Goal: Task Accomplishment & Management: Complete application form

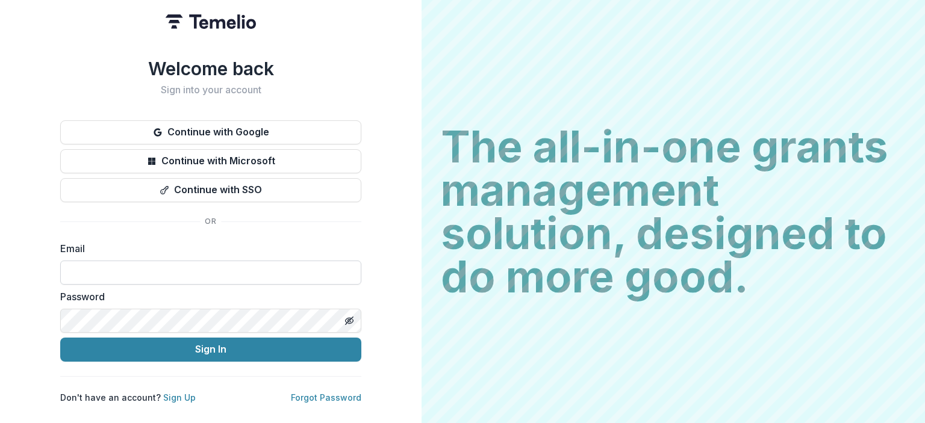
drag, startPoint x: 0, startPoint y: 0, endPoint x: 95, endPoint y: 276, distance: 292.0
click at [95, 276] on input at bounding box center [210, 273] width 301 height 24
type input "**********"
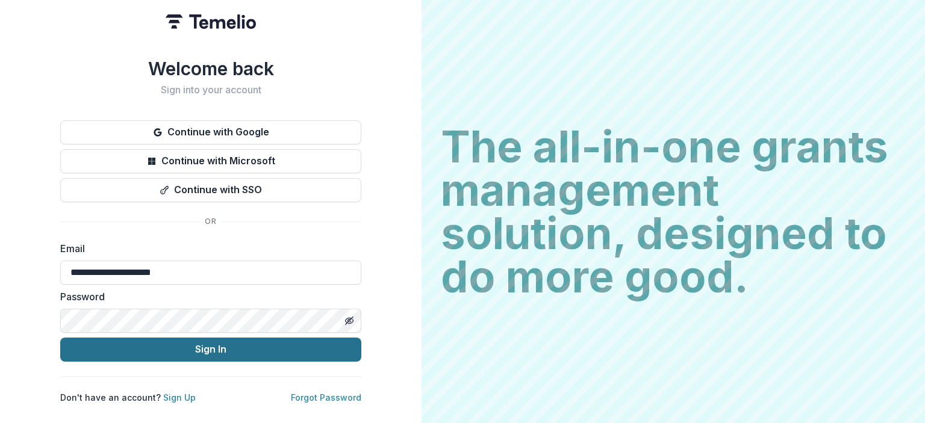
click at [181, 349] on button "Sign In" at bounding box center [210, 350] width 301 height 24
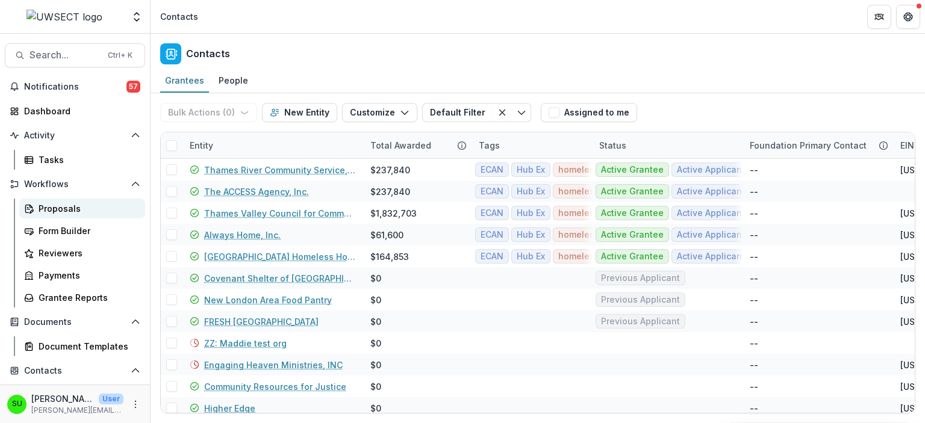
click at [65, 205] on div "Proposals" at bounding box center [87, 208] width 97 height 13
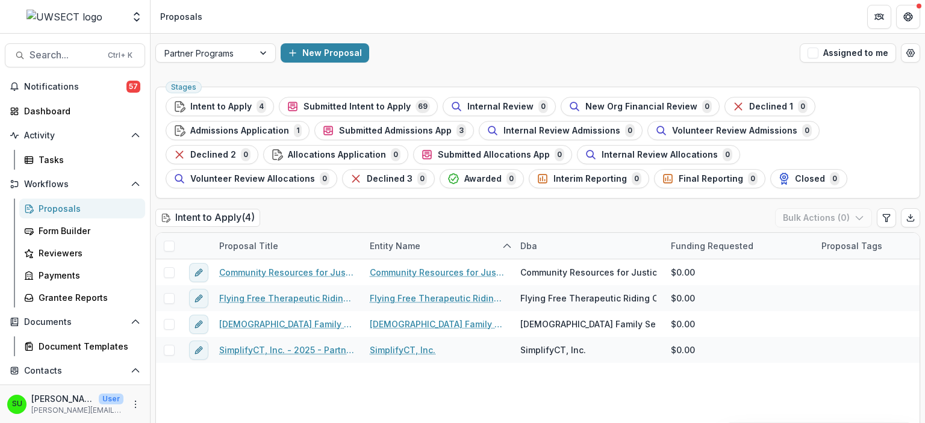
click at [476, 63] on div "Partner Programs New Proposal Assigned to me" at bounding box center [537, 53] width 774 height 39
click at [359, 108] on span "Submitted Intent to Apply" at bounding box center [356, 107] width 107 height 10
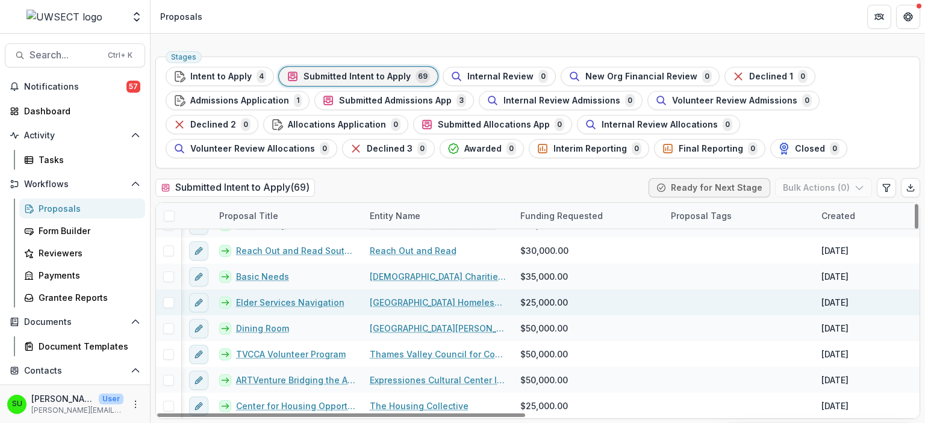
scroll to position [1596, 0]
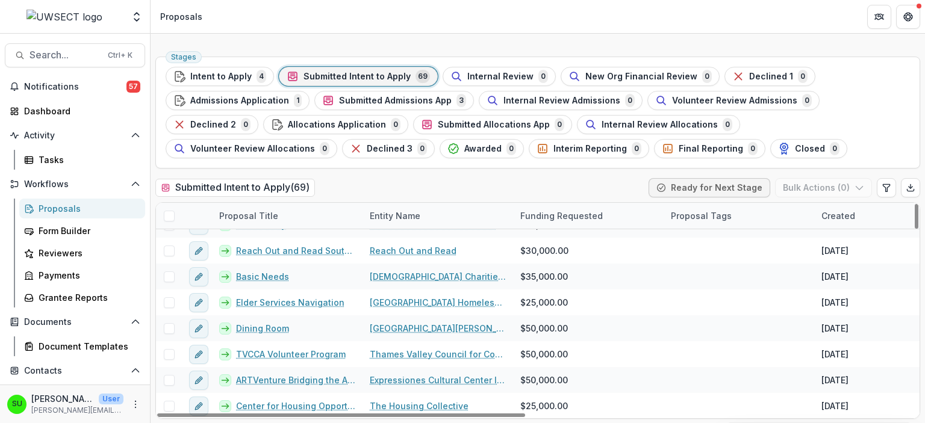
click at [486, 19] on header "Proposals" at bounding box center [537, 16] width 774 height 33
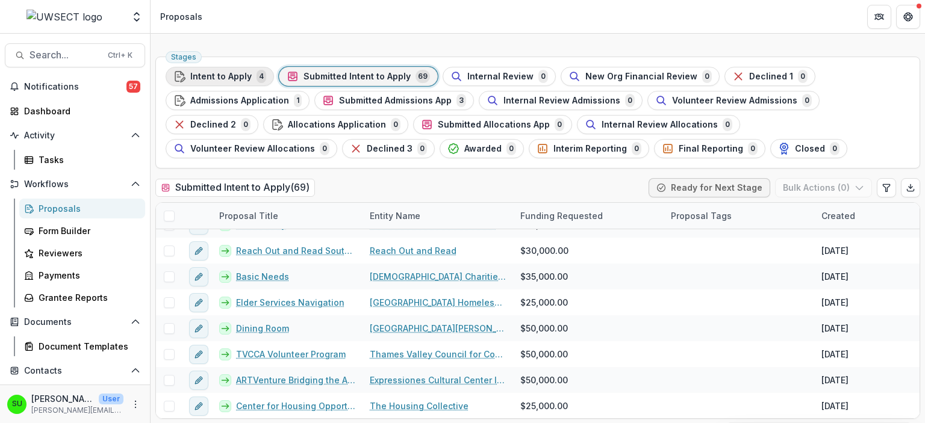
click at [234, 79] on span "Intent to Apply" at bounding box center [220, 77] width 61 height 10
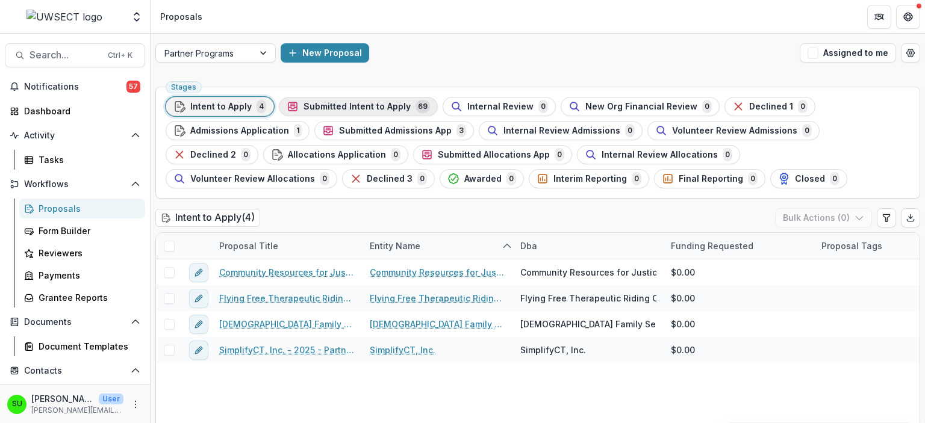
click at [354, 105] on span "Submitted Intent to Apply" at bounding box center [356, 107] width 107 height 10
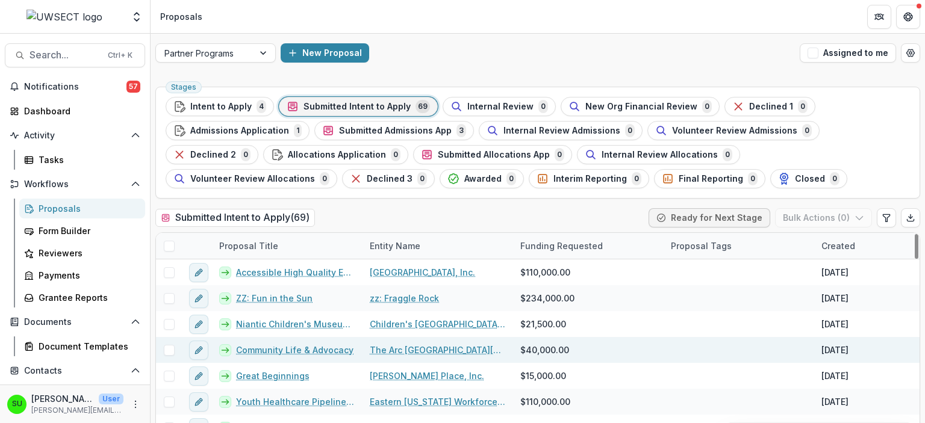
click at [412, 347] on link "The Arc [GEOGRAPHIC_DATA][US_STATE]" at bounding box center [438, 350] width 136 height 13
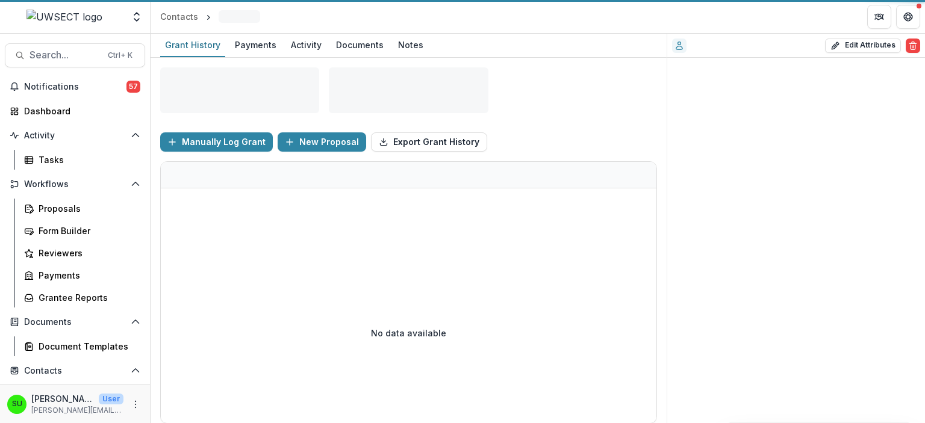
scroll to position [5, 0]
